Goal: Task Accomplishment & Management: Complete application form

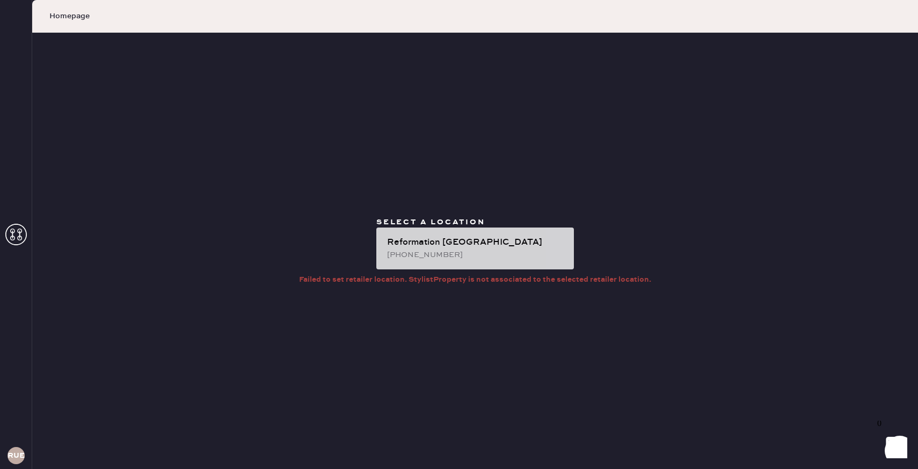
click at [502, 251] on div "[PHONE_NUMBER]" at bounding box center [476, 255] width 178 height 12
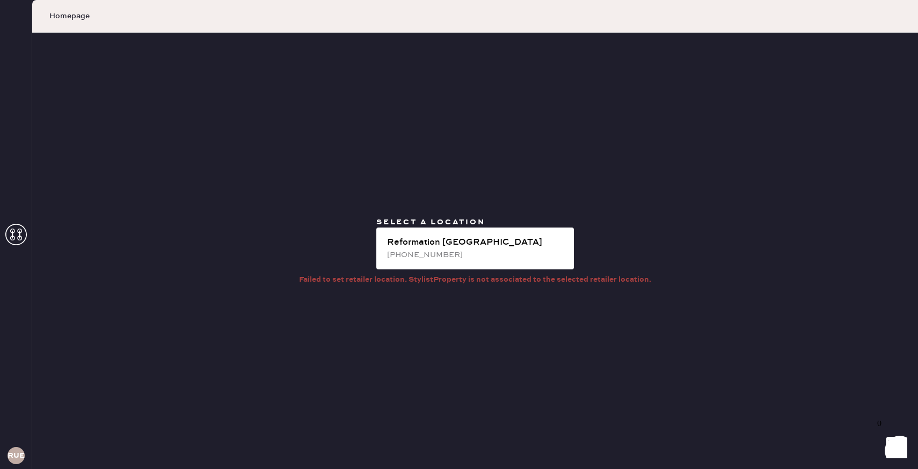
click at [61, 16] on span "Homepage" at bounding box center [69, 16] width 40 height 11
click at [55, 13] on span "Homepage" at bounding box center [69, 16] width 40 height 11
click at [13, 241] on icon at bounding box center [15, 234] width 21 height 21
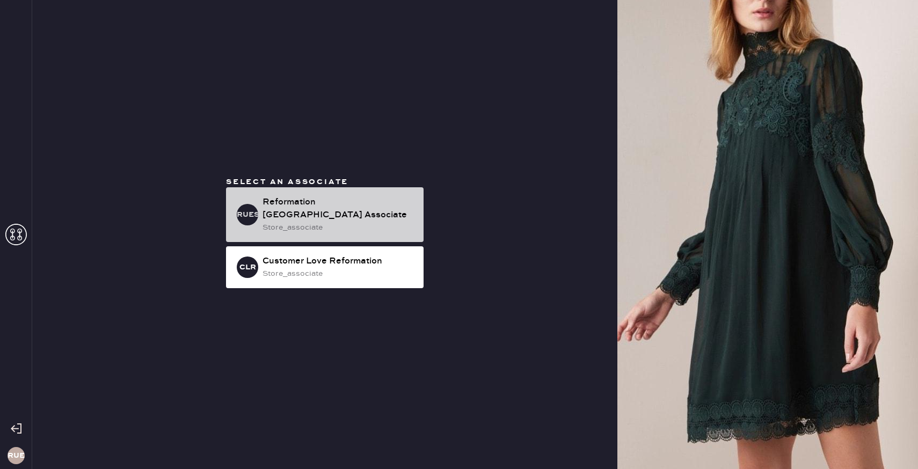
click at [286, 208] on div "Reformation [GEOGRAPHIC_DATA] Associate" at bounding box center [339, 209] width 153 height 26
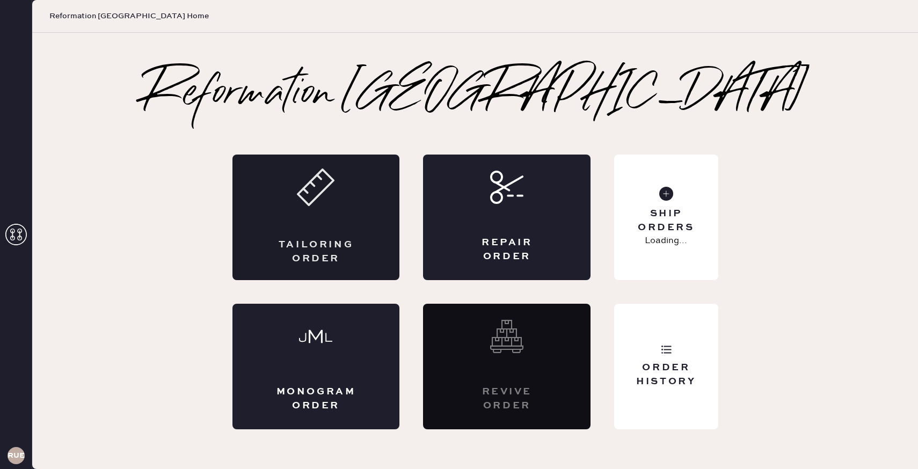
click at [269, 213] on div "Tailoring Order" at bounding box center [317, 218] width 168 height 126
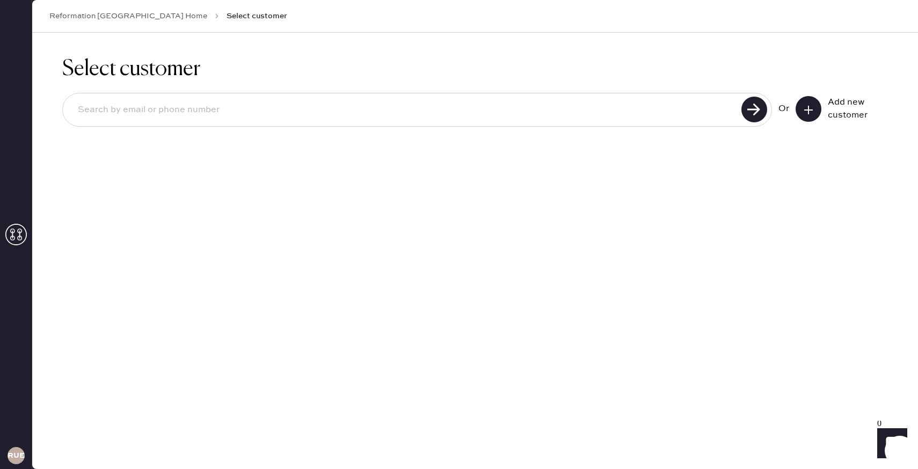
click at [809, 105] on icon at bounding box center [808, 110] width 11 height 11
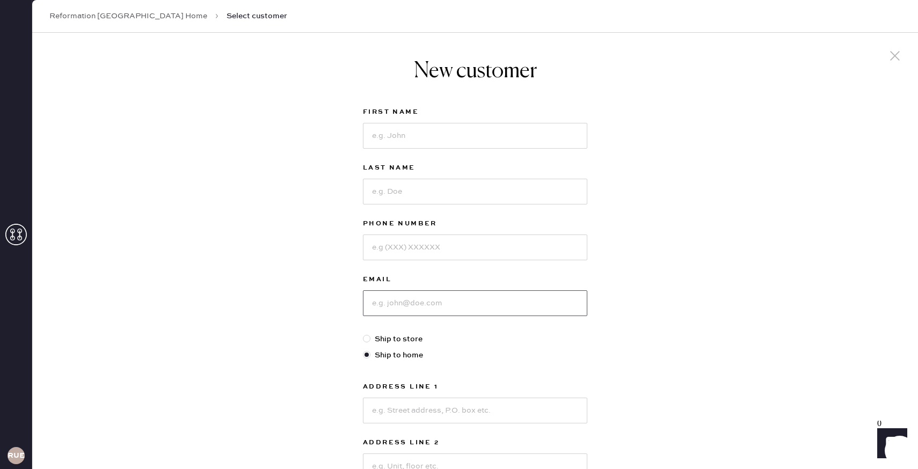
click at [454, 300] on input at bounding box center [475, 304] width 224 height 26
type input "J"
type input "joyceheejunglee@gmail.com"
click at [445, 125] on input at bounding box center [475, 136] width 224 height 26
type input "Joyce"
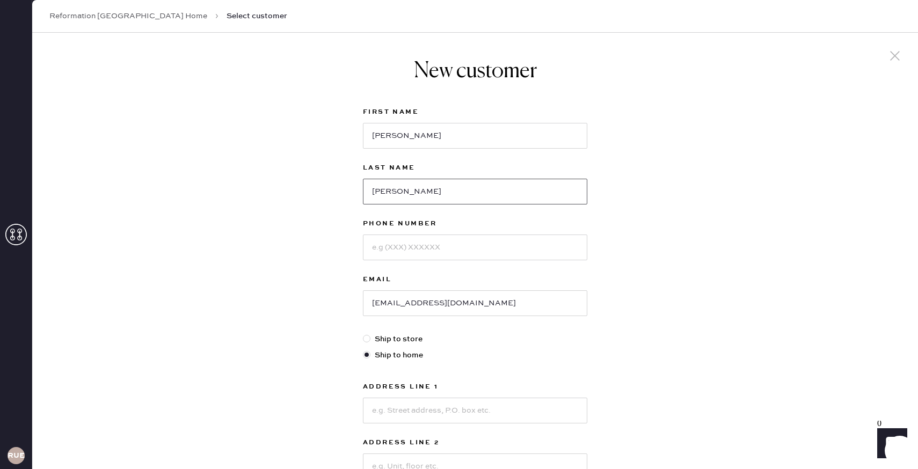
type input "Lee"
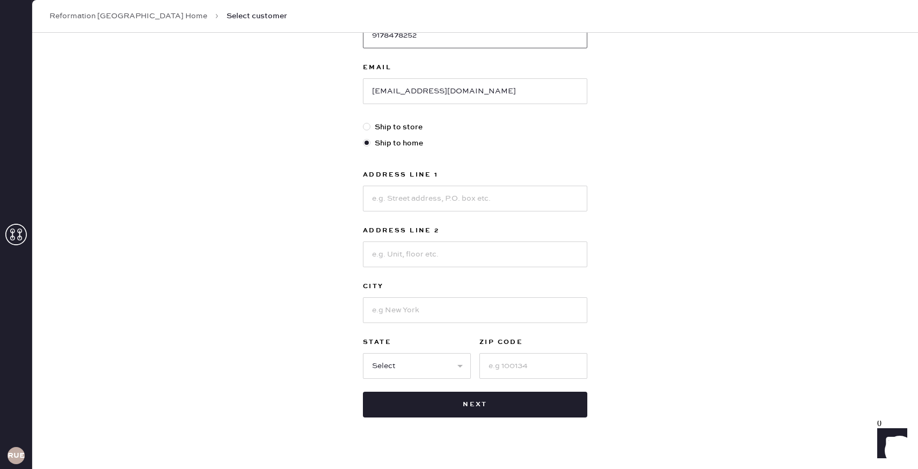
scroll to position [213, 0]
type input "9178478252"
click at [460, 190] on input at bounding box center [475, 198] width 224 height 26
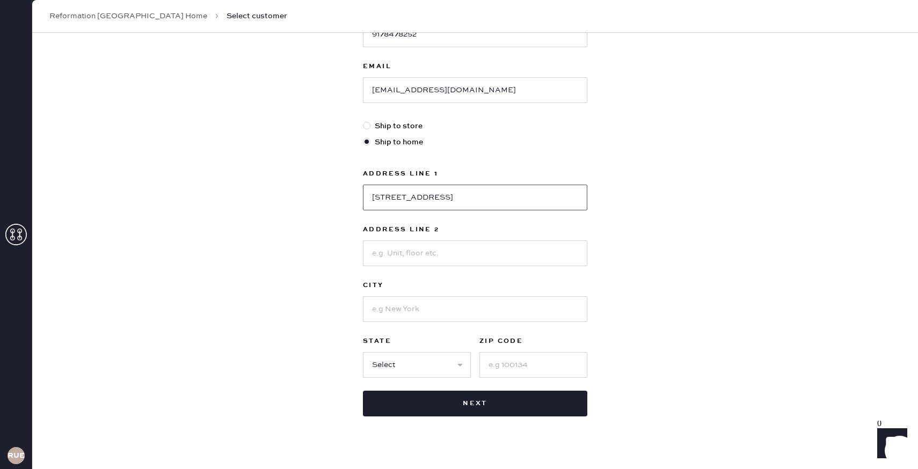
type input "240 E 76th ST"
type input "APT 15P"
type input "New York"
click at [386, 362] on select "Select AK AL AR AZ CA CO CT DC DE FL GA HI IA ID IL IN KS KY LA MA MD ME MI MN …" at bounding box center [417, 365] width 108 height 26
select select "NY"
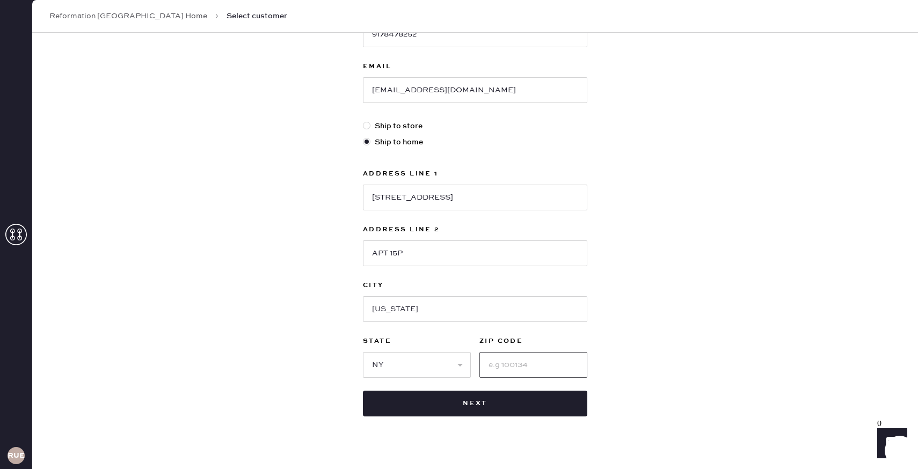
click at [499, 364] on input at bounding box center [534, 365] width 108 height 26
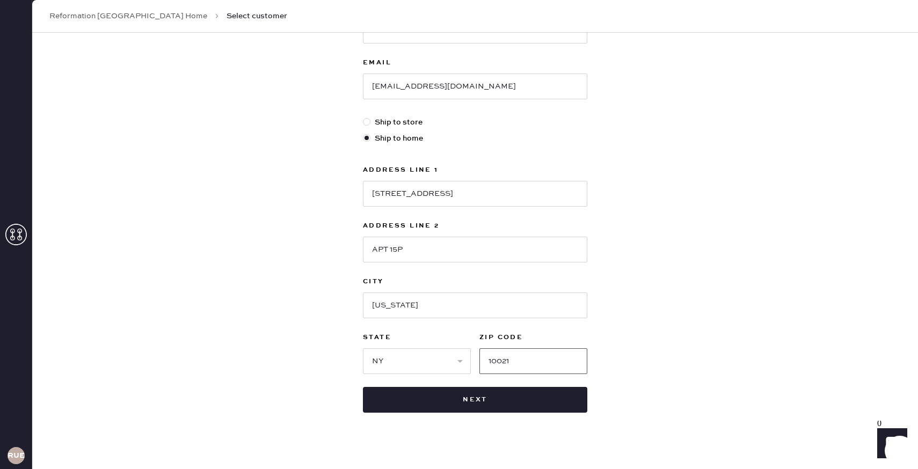
scroll to position [218, 0]
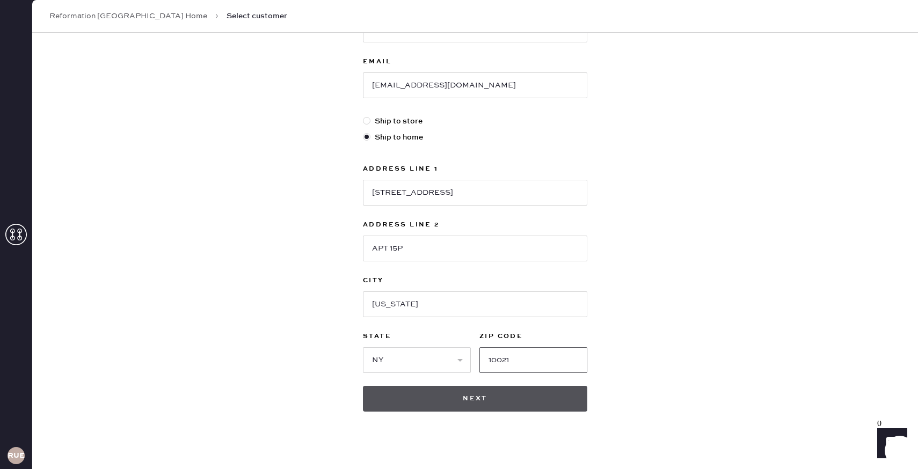
type input "10021"
click at [487, 405] on button "Next" at bounding box center [475, 399] width 224 height 26
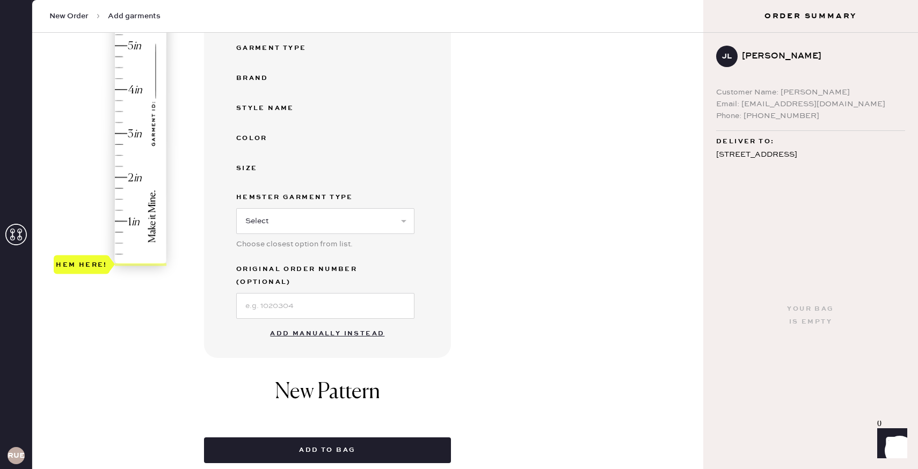
scroll to position [212, 0]
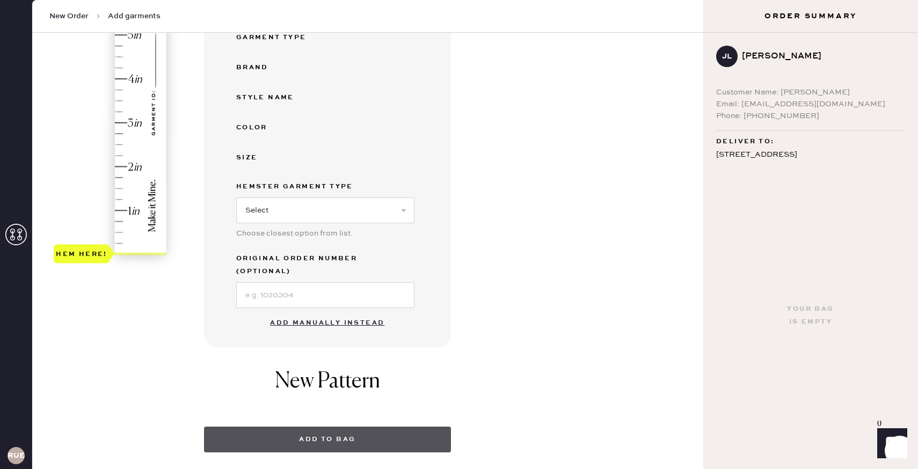
click at [337, 427] on button "Add to bag" at bounding box center [327, 440] width 247 height 26
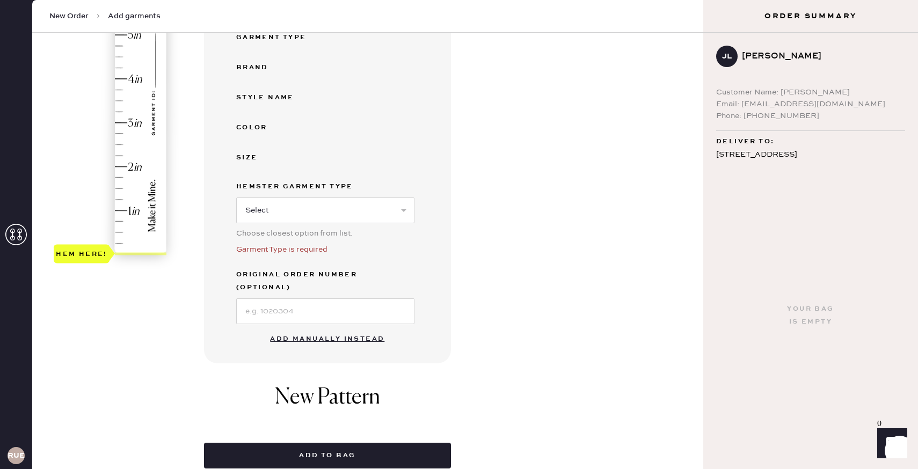
click at [327, 329] on button "Add manually instead" at bounding box center [327, 339] width 127 height 21
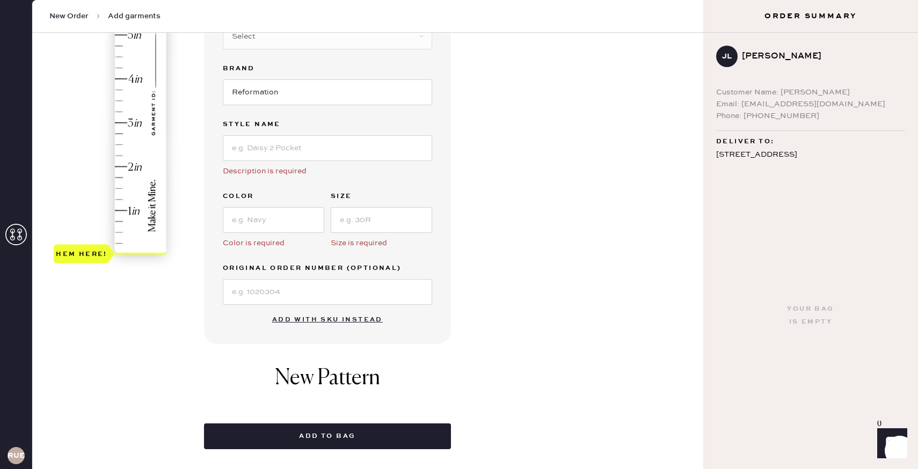
scroll to position [0, 0]
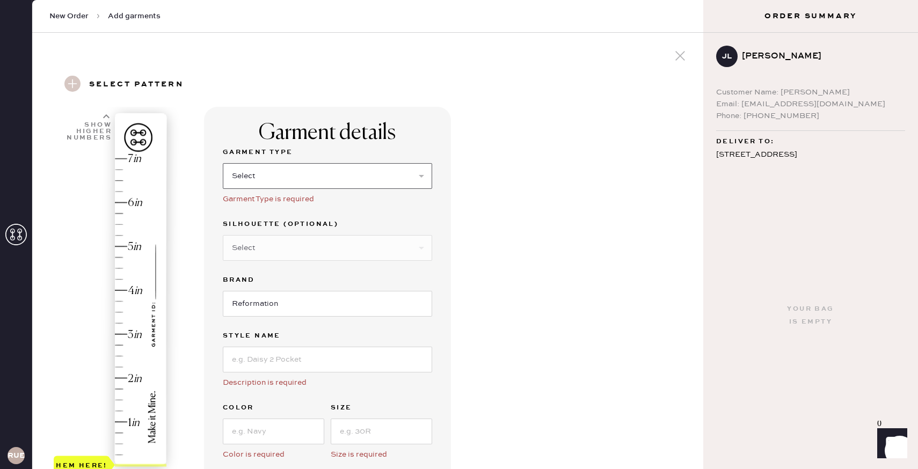
click at [285, 164] on select "Select Basic Skirt Jeans Leggings Pants Shorts Basic Sleeved Dress Basic Sleeve…" at bounding box center [327, 176] width 209 height 26
select select "7"
click at [327, 240] on select "Select Maxi Dress Midi Dress Mini Dress Other" at bounding box center [327, 248] width 209 height 26
select select "33"
click at [308, 308] on input "Reformation" at bounding box center [327, 304] width 209 height 26
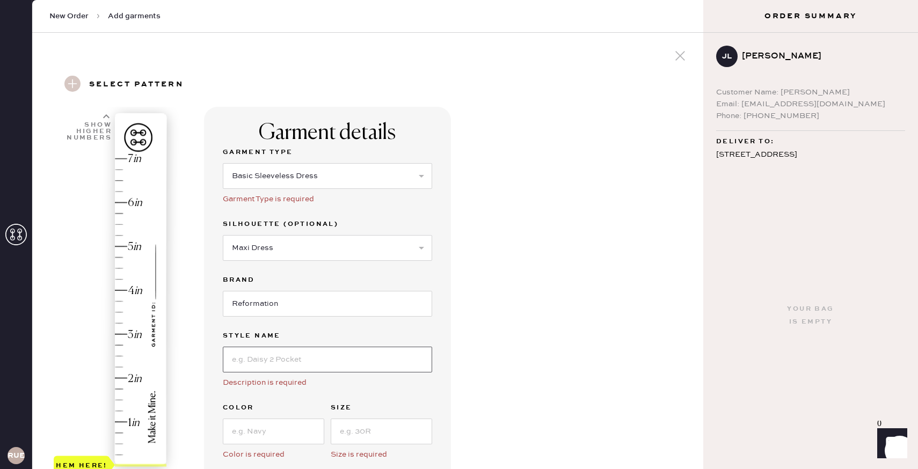
click at [305, 367] on input at bounding box center [327, 360] width 209 height 26
type input "Pernille Silk Dress"
click at [282, 430] on input at bounding box center [274, 432] width 102 height 26
type input "Navy"
click at [366, 436] on input at bounding box center [382, 432] width 102 height 26
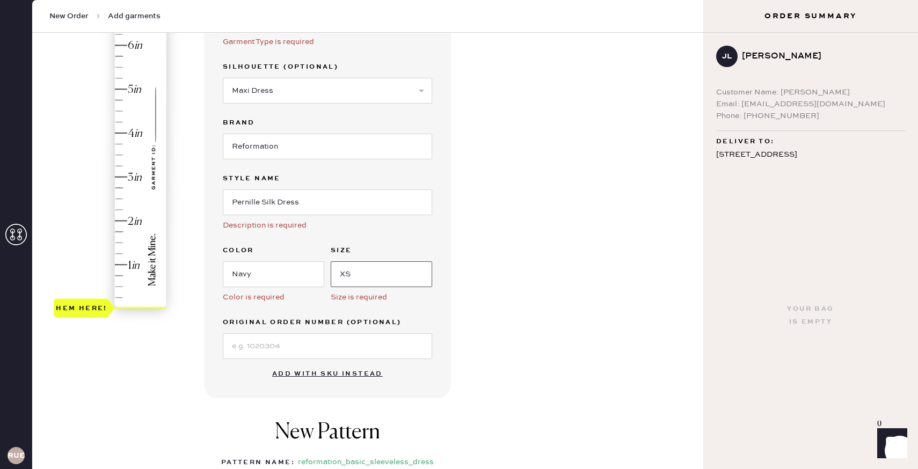
type input "XS"
click at [307, 351] on input at bounding box center [327, 347] width 209 height 26
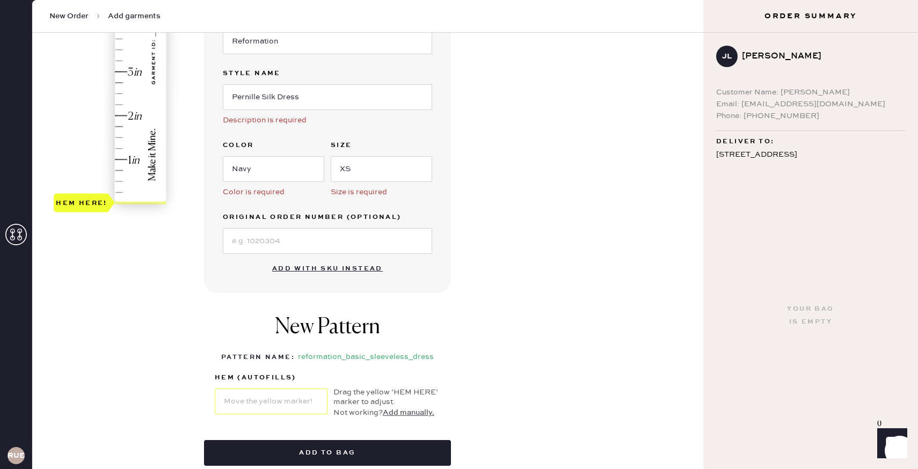
click at [449, 346] on div "New Pattern Pattern Name : reformation_basic_sleeveless_dress 1 in 2 in 3 in 4 …" at bounding box center [327, 367] width 247 height 126
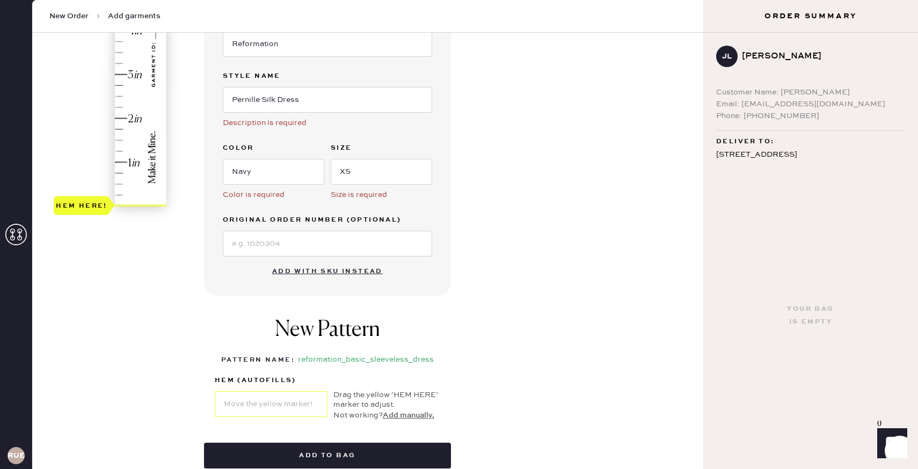
scroll to position [260, 0]
type input "2.25"
click at [118, 106] on div "Hem here!" at bounding box center [111, 52] width 114 height 317
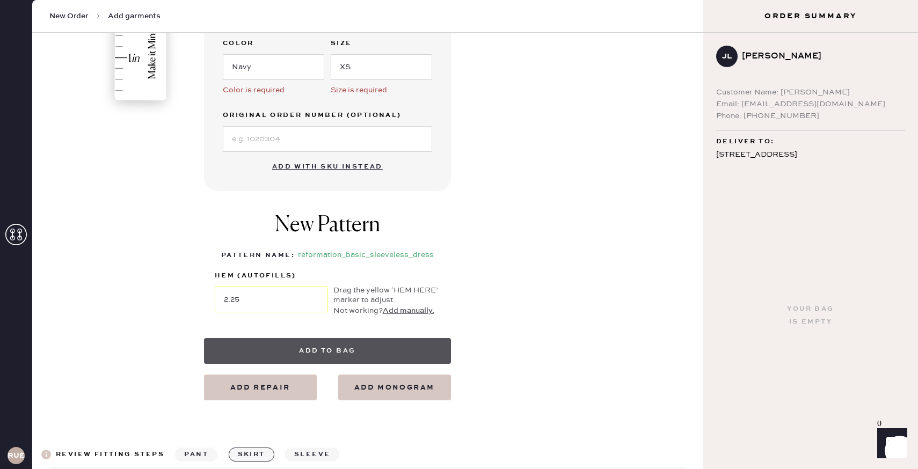
scroll to position [373, 0]
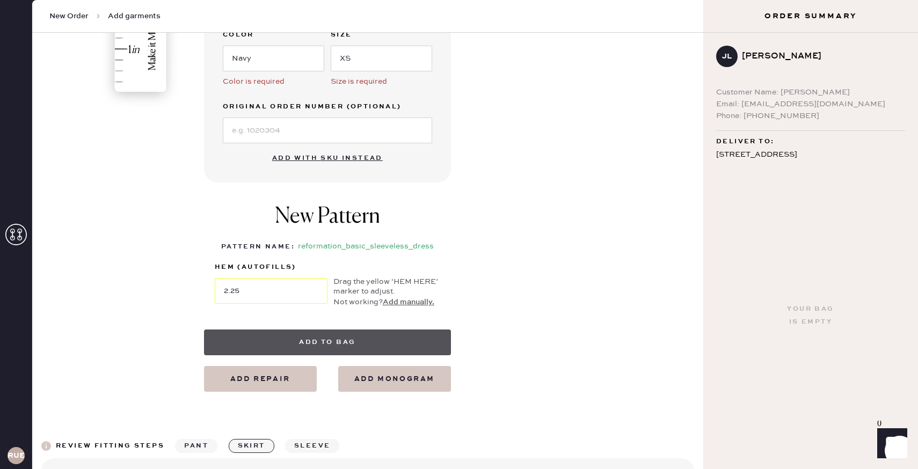
click at [333, 349] on button "Add to bag" at bounding box center [327, 343] width 247 height 26
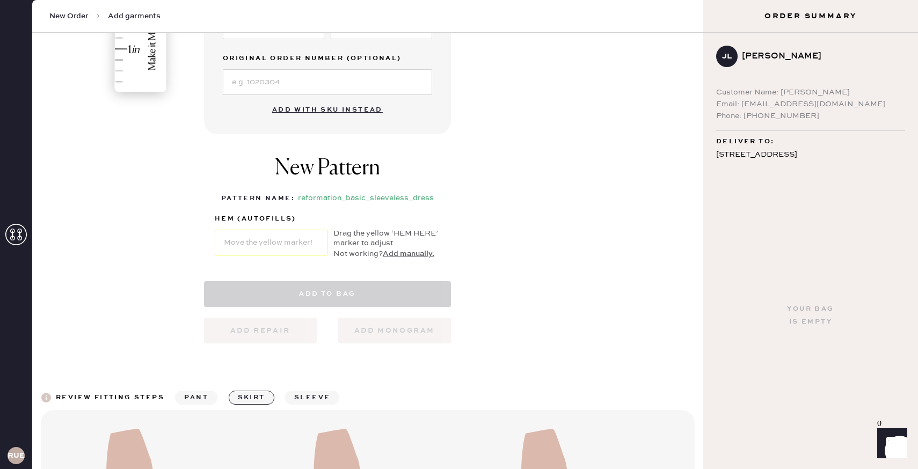
select select "7"
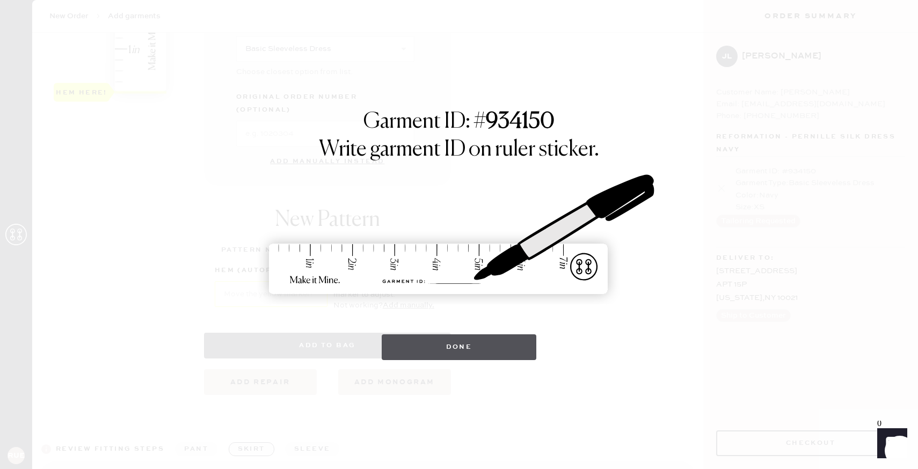
click at [507, 348] on button "Done" at bounding box center [459, 348] width 155 height 26
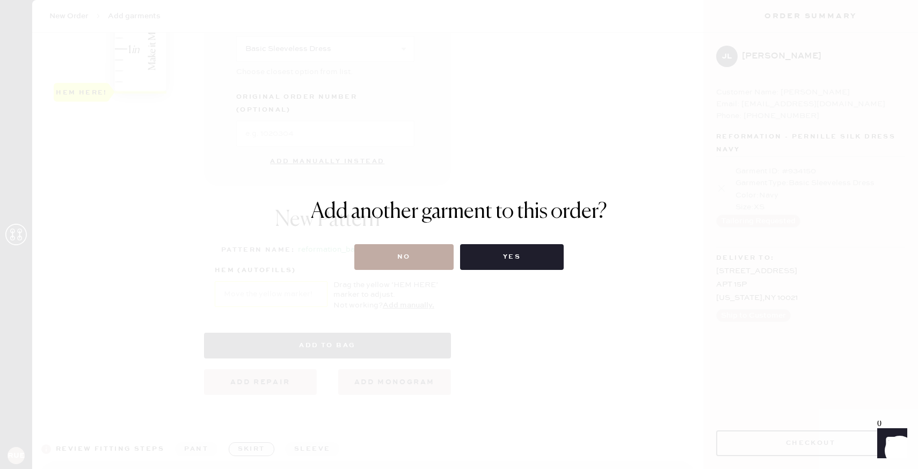
click at [423, 259] on button "No" at bounding box center [403, 257] width 99 height 26
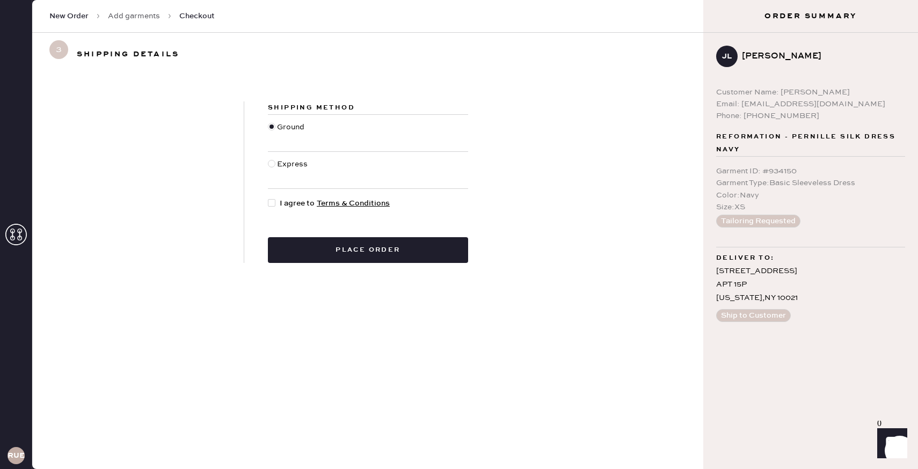
click at [272, 205] on div at bounding box center [272, 203] width 8 height 8
click at [269, 198] on input "I agree to Terms & Conditions" at bounding box center [268, 198] width 1 height 1
checkbox input "true"
click at [298, 227] on div "Shipping Method Ground Express I agree to Terms & Conditions Place order" at bounding box center [368, 183] width 248 height 162
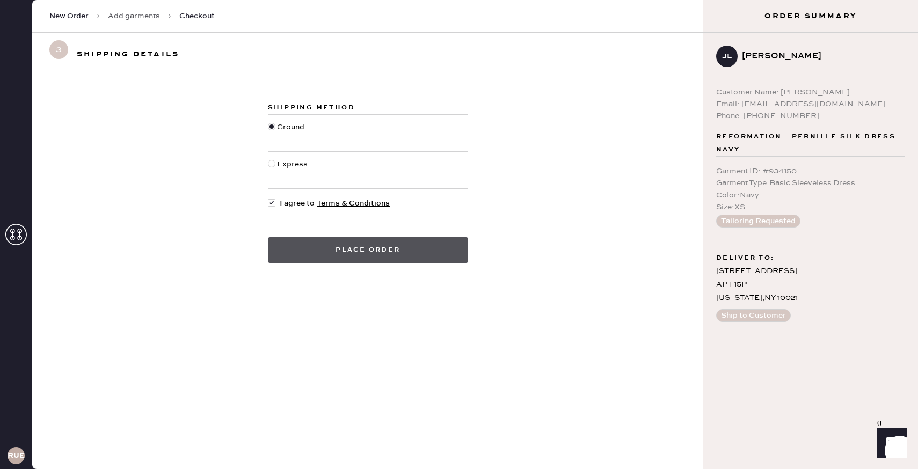
click at [300, 250] on button "Place order" at bounding box center [368, 250] width 200 height 26
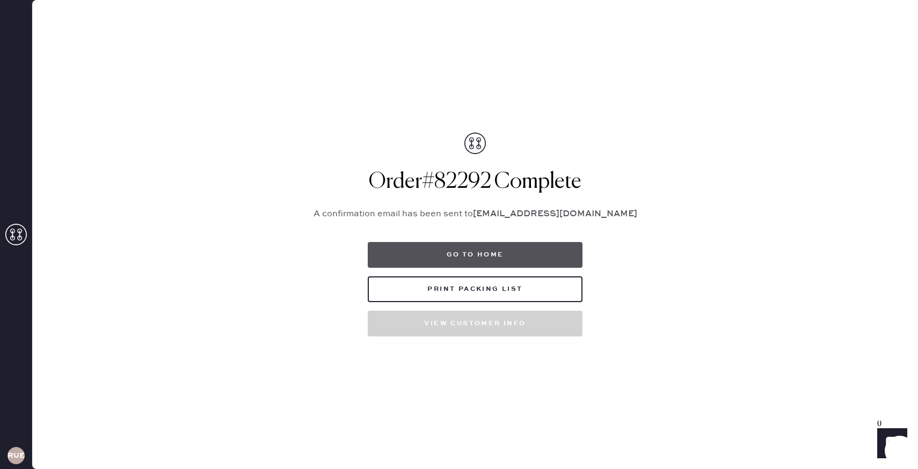
click at [396, 247] on button "Go to home" at bounding box center [475, 255] width 215 height 26
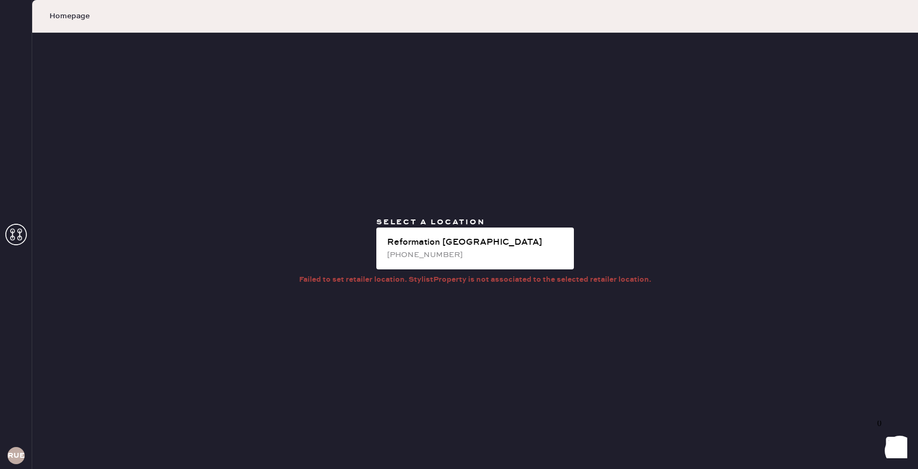
click at [500, 220] on div "Select a location Reformation Upper East Side (646) 921-0221" at bounding box center [475, 245] width 215 height 57
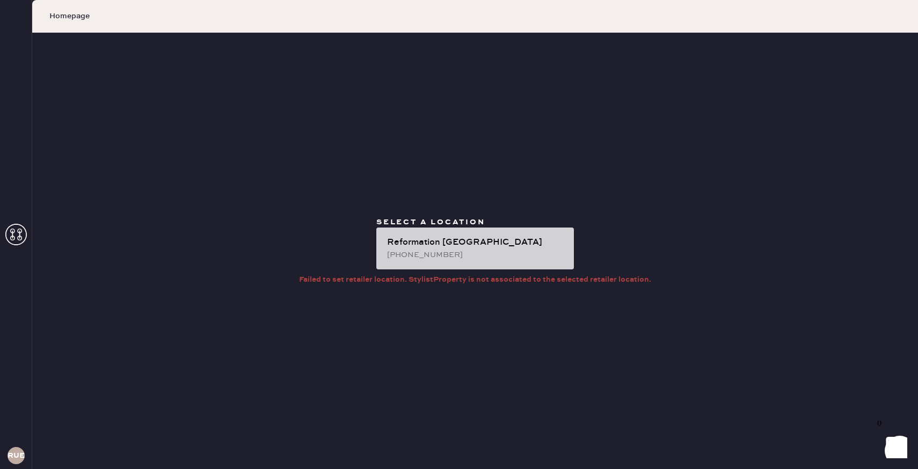
click at [495, 231] on div "Reformation Upper East Side (646) 921-0221" at bounding box center [475, 249] width 198 height 42
click at [462, 236] on div "Reformation [GEOGRAPHIC_DATA]" at bounding box center [476, 242] width 178 height 13
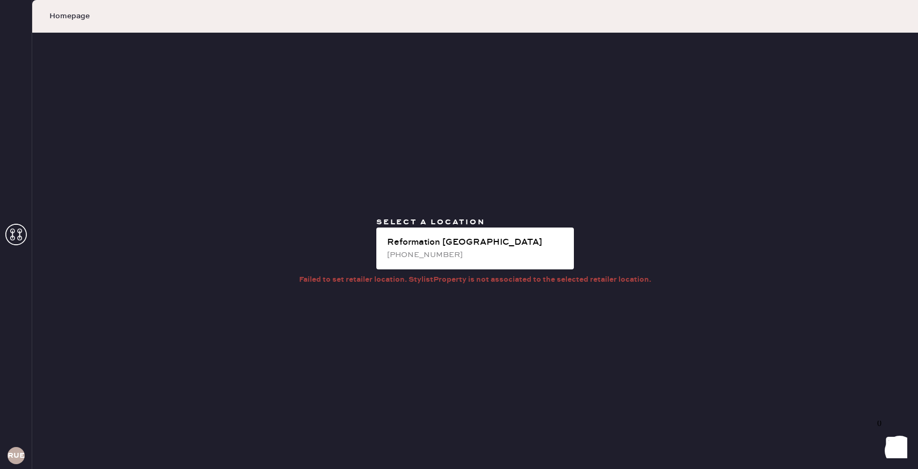
click at [14, 236] on use at bounding box center [15, 234] width 21 height 21
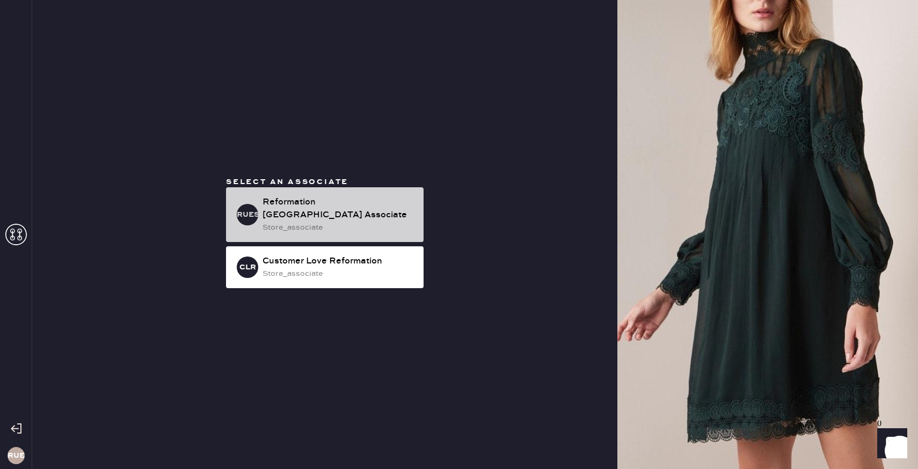
click at [229, 238] on div "RUESA Reformation Upper East Side Associate store_associate" at bounding box center [325, 214] width 198 height 55
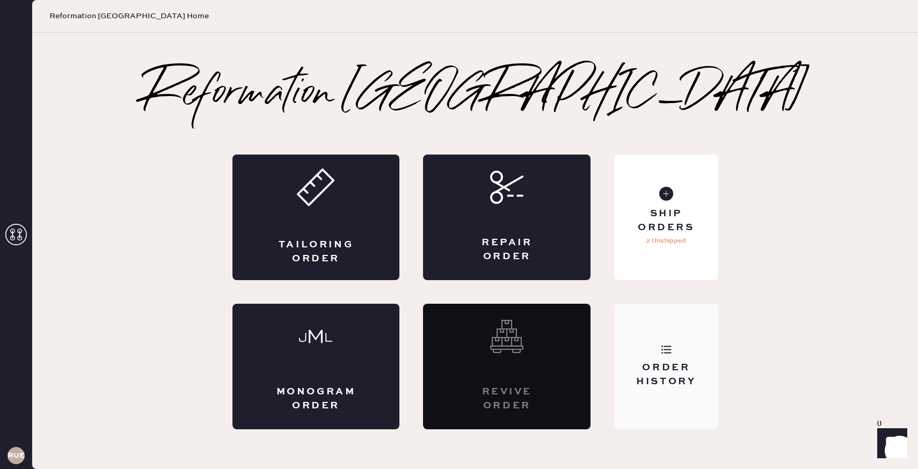
click at [660, 386] on div "Order History" at bounding box center [666, 374] width 86 height 27
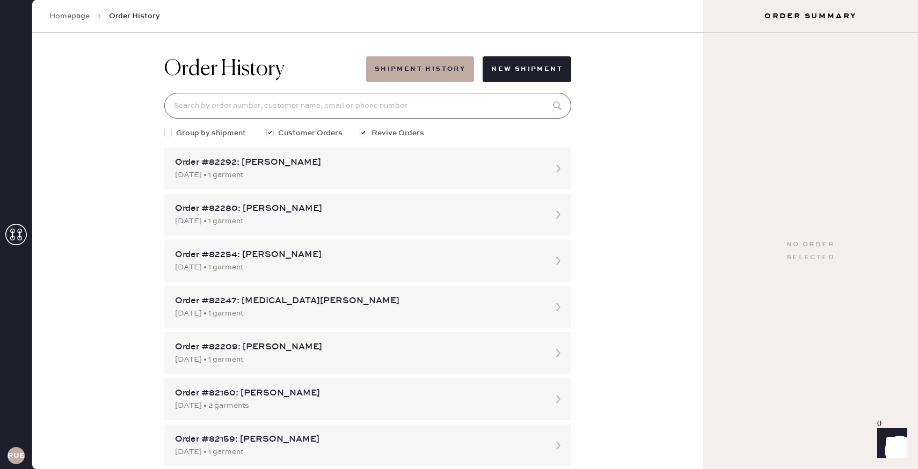
click at [341, 105] on input at bounding box center [367, 106] width 407 height 26
paste input "jenniferchoudhry@gmail.com"
type input "jenniferchoudhry@gmail.com"
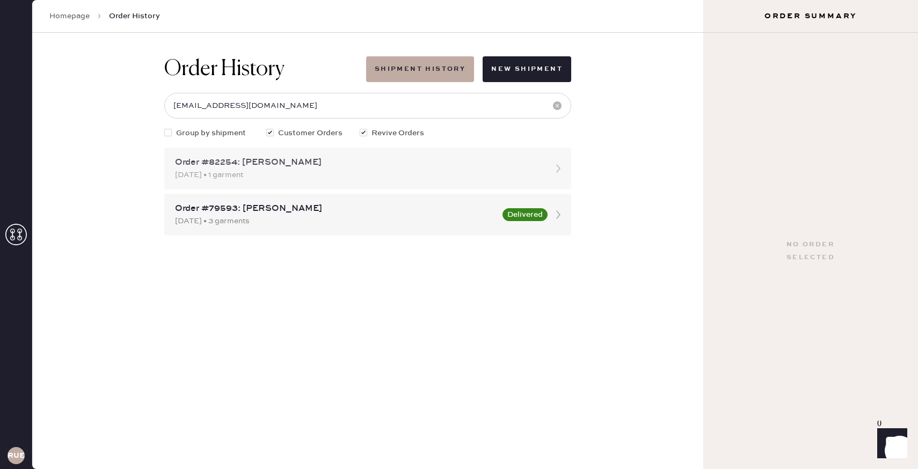
click at [370, 170] on div "09/03/2025 • 1 garment" at bounding box center [358, 175] width 366 height 12
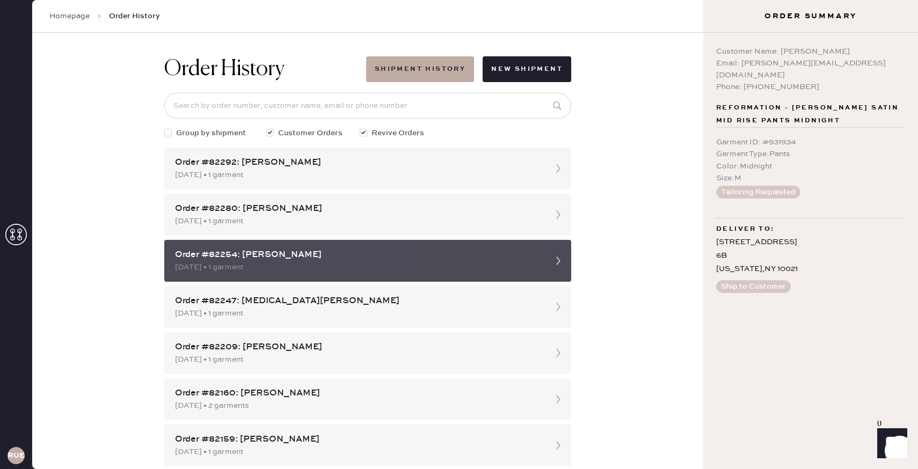
click at [373, 258] on div "Order #82254: Jennifer Choudhry" at bounding box center [358, 255] width 366 height 13
click at [562, 260] on icon at bounding box center [558, 260] width 21 height 21
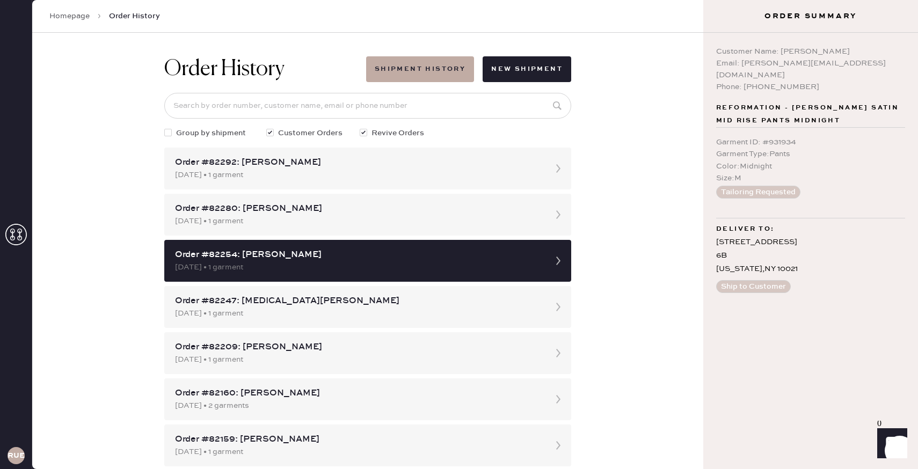
click at [790, 136] on div "Garment ID : # 931934" at bounding box center [810, 142] width 189 height 12
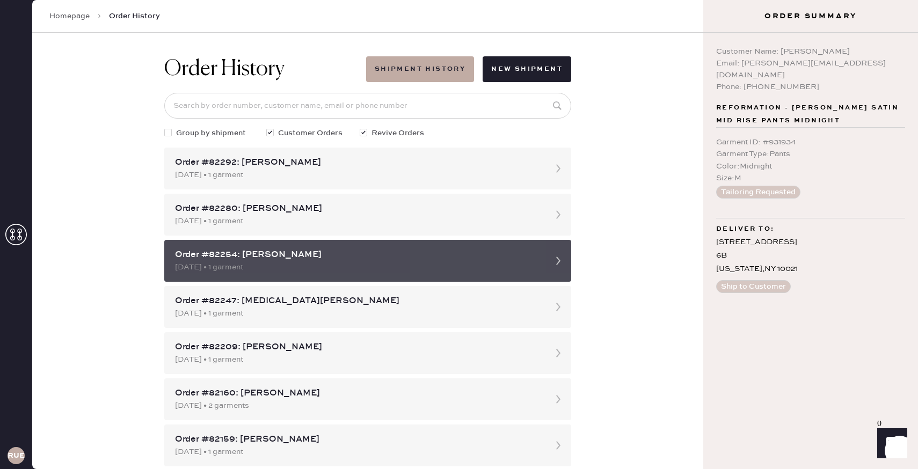
click at [561, 258] on icon at bounding box center [558, 260] width 21 height 21
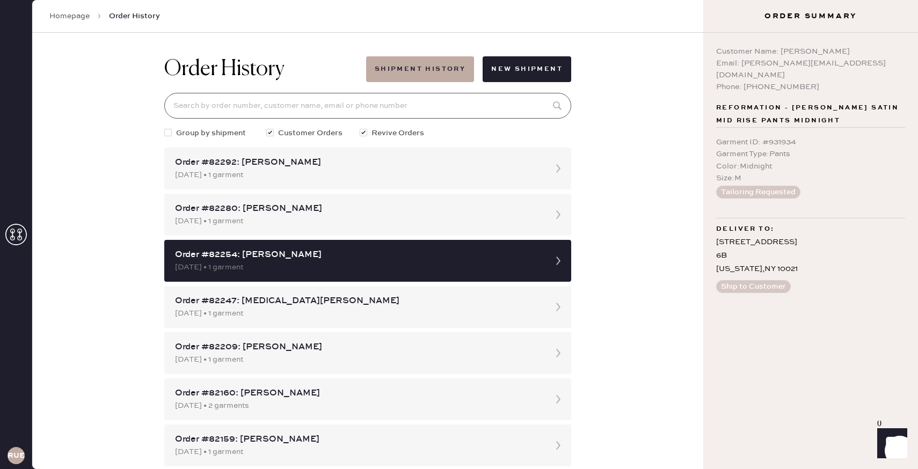
click at [326, 114] on input at bounding box center [367, 106] width 407 height 26
type input "jenniferchoudhry@gmail.com"
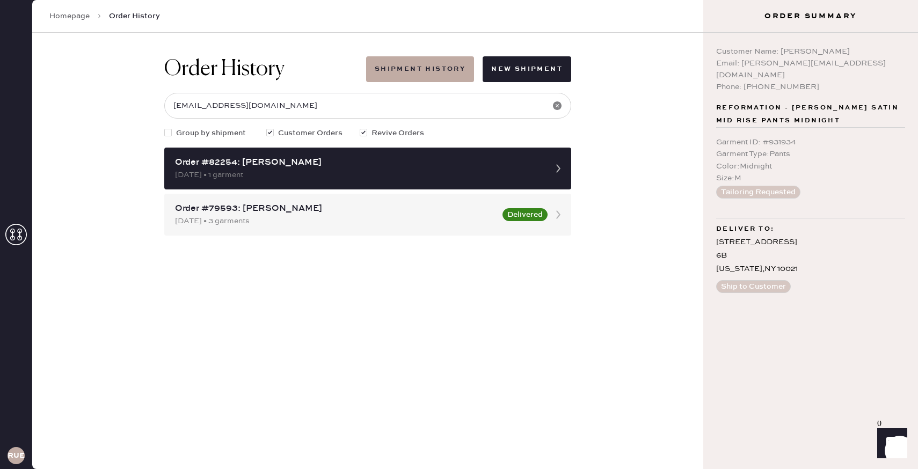
click at [560, 106] on use at bounding box center [557, 106] width 9 height 9
click at [473, 109] on input at bounding box center [367, 106] width 407 height 26
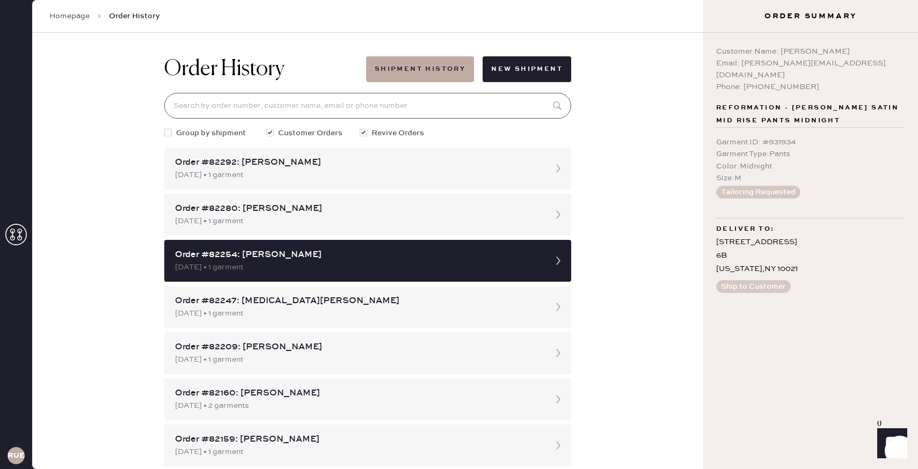
paste input "jenniferchoudhry@gmail.com"
type input "jenniferchoudhry@gmail.com"
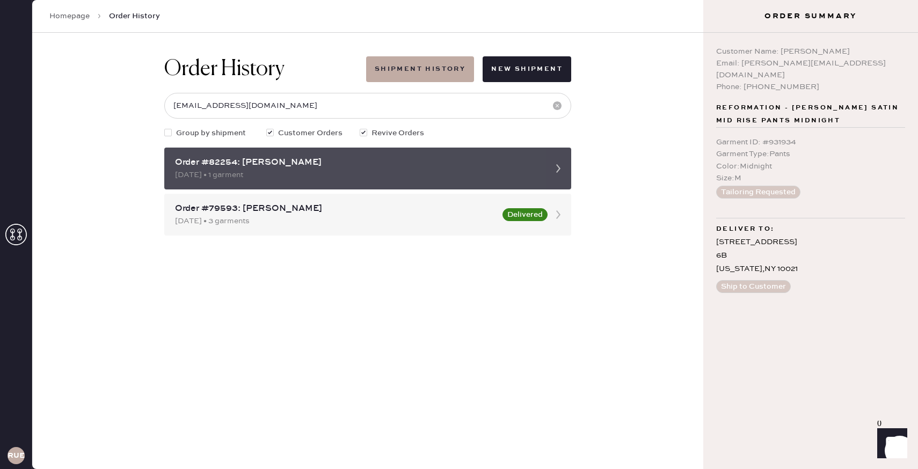
click at [364, 170] on div "09/03/2025 • 1 garment" at bounding box center [358, 175] width 366 height 12
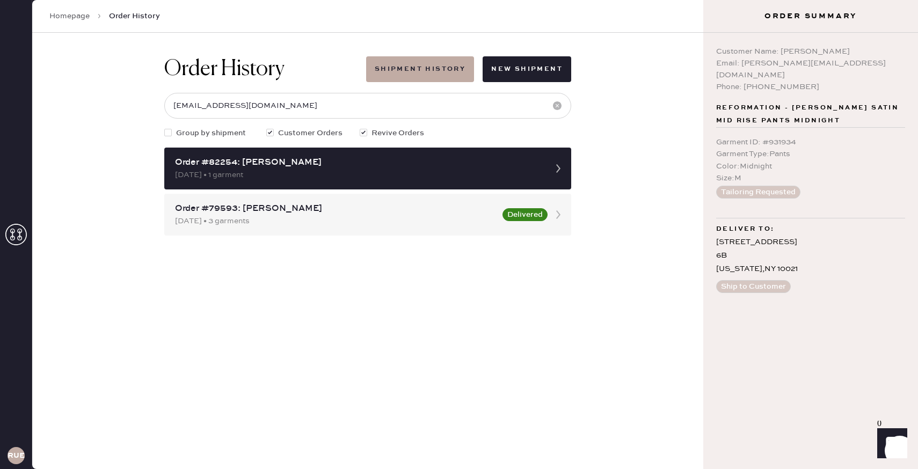
click at [743, 186] on button "Tailoring Requested" at bounding box center [758, 192] width 84 height 13
click at [778, 148] on div "Garment Type : Pants" at bounding box center [810, 154] width 189 height 12
click at [774, 108] on span "Reformation - Gale Satin Mid Rise Pants Midnight" at bounding box center [810, 115] width 189 height 26
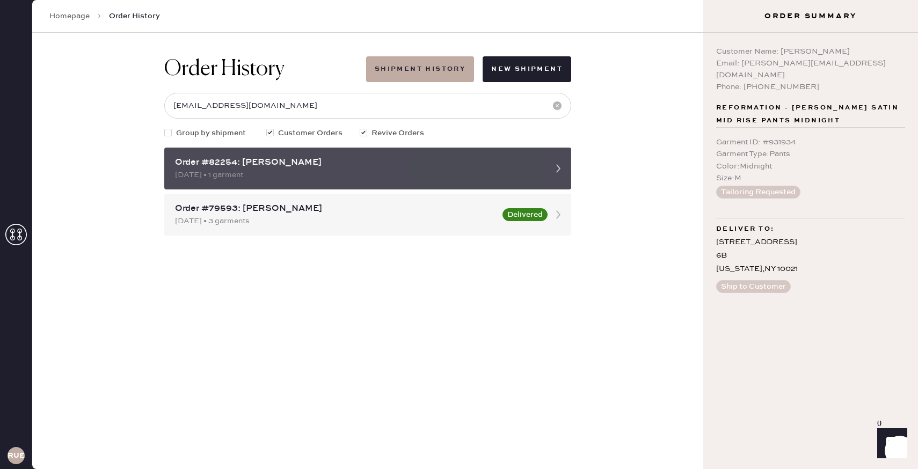
click at [557, 166] on use at bounding box center [558, 168] width 4 height 9
drag, startPoint x: 557, startPoint y: 166, endPoint x: 534, endPoint y: 166, distance: 23.1
click at [534, 166] on div "Order #82254: Jennifer Choudhry 09/03/2025 • 1 garment" at bounding box center [367, 169] width 407 height 42
click at [534, 166] on div "Order #82254: Jennifer Choudhry" at bounding box center [358, 162] width 366 height 13
click at [552, 164] on icon at bounding box center [558, 168] width 21 height 21
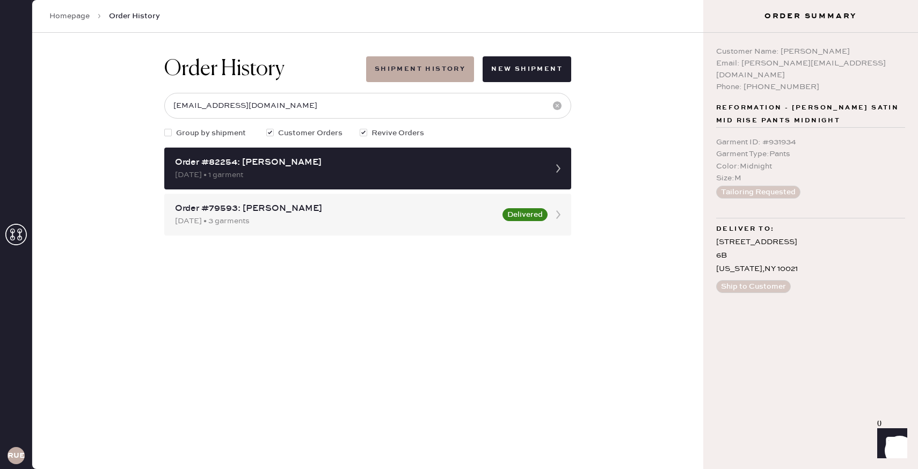
click at [744, 186] on button "Tailoring Requested" at bounding box center [758, 192] width 84 height 13
click at [787, 105] on span "Reformation - Gale Satin Mid Rise Pants Midnight" at bounding box center [810, 115] width 189 height 26
